Goal: Obtain resource: Obtain resource

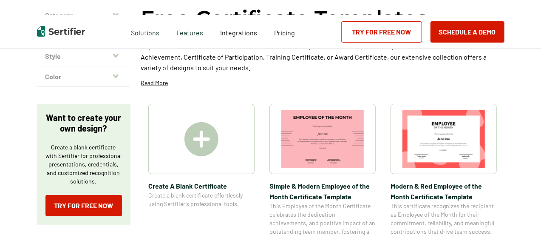
scroll to position [85, 0]
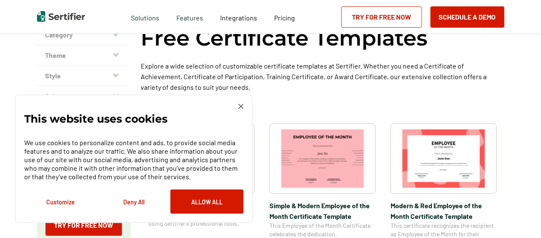
scroll to position [85, 0]
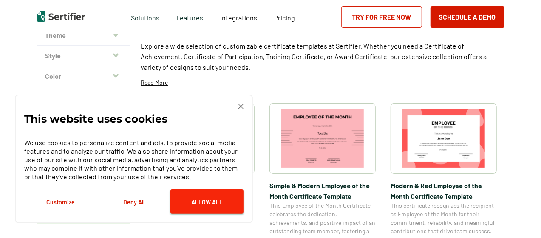
click at [197, 201] on button "Allow All" at bounding box center [206, 201] width 73 height 24
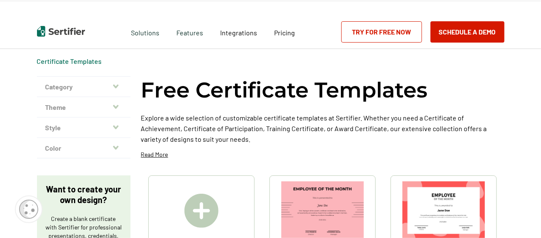
scroll to position [0, 0]
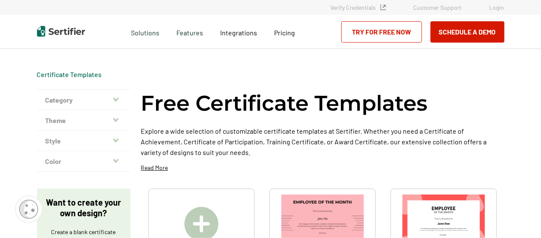
click at [104, 99] on button "Category" at bounding box center [84, 100] width 94 height 20
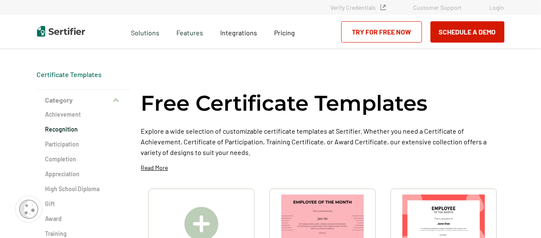
click at [86, 130] on h2 "Recognition" at bounding box center [83, 129] width 77 height 9
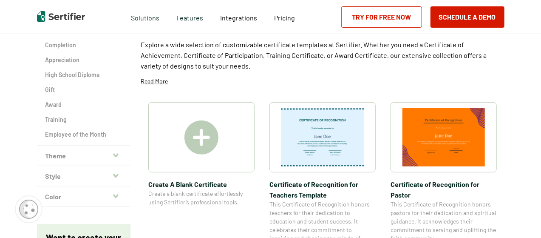
scroll to position [128, 0]
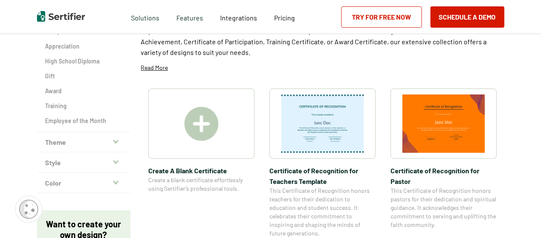
click at [111, 159] on button "Style" at bounding box center [84, 162] width 94 height 20
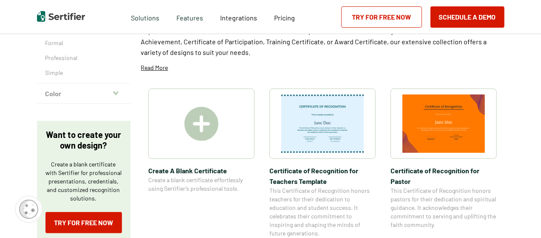
click at [111, 83] on div "Style Modern Formal Professional Simple" at bounding box center [84, 43] width 94 height 80
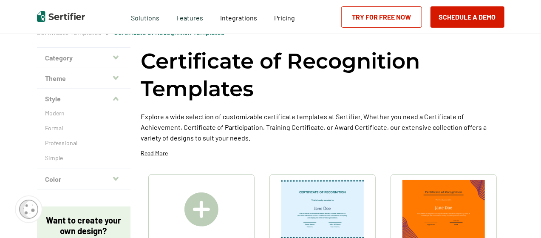
scroll to position [0, 0]
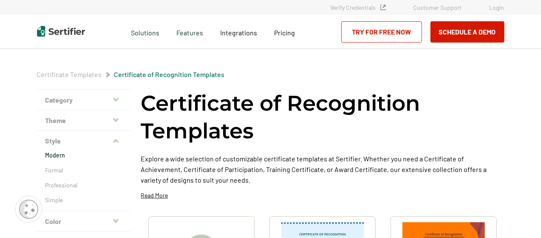
click at [71, 155] on p "Modern" at bounding box center [83, 155] width 77 height 9
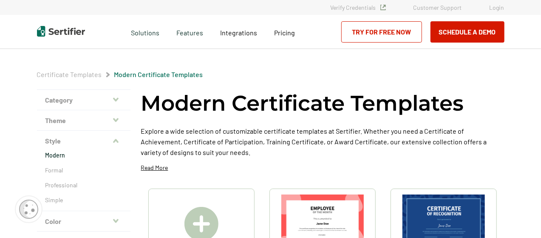
click at [85, 115] on button "Theme" at bounding box center [84, 120] width 94 height 20
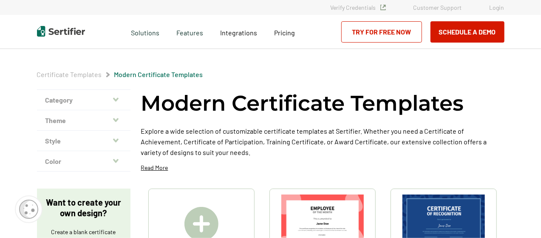
click at [85, 115] on button "Theme" at bounding box center [84, 120] width 94 height 20
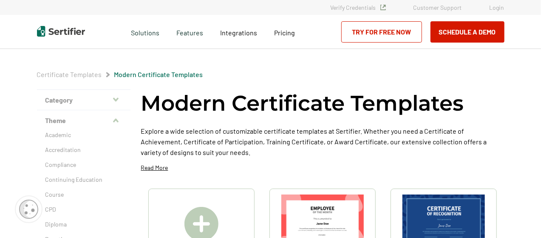
click at [85, 115] on button "Theme" at bounding box center [84, 120] width 94 height 20
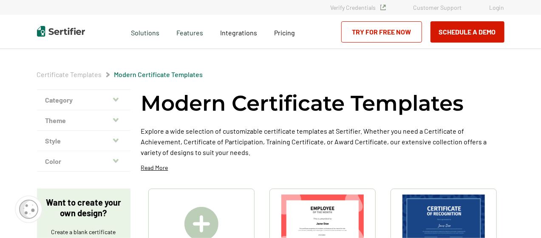
click at [87, 99] on button "Category" at bounding box center [84, 100] width 94 height 20
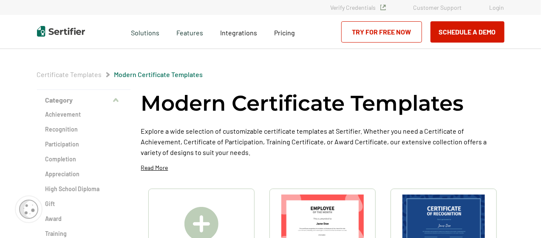
click at [87, 99] on button "Category" at bounding box center [84, 100] width 94 height 20
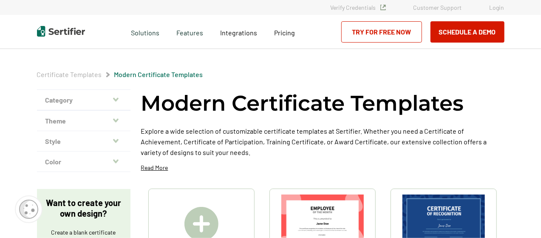
click at [87, 99] on button "Category" at bounding box center [84, 100] width 94 height 20
